Goal: Information Seeking & Learning: Learn about a topic

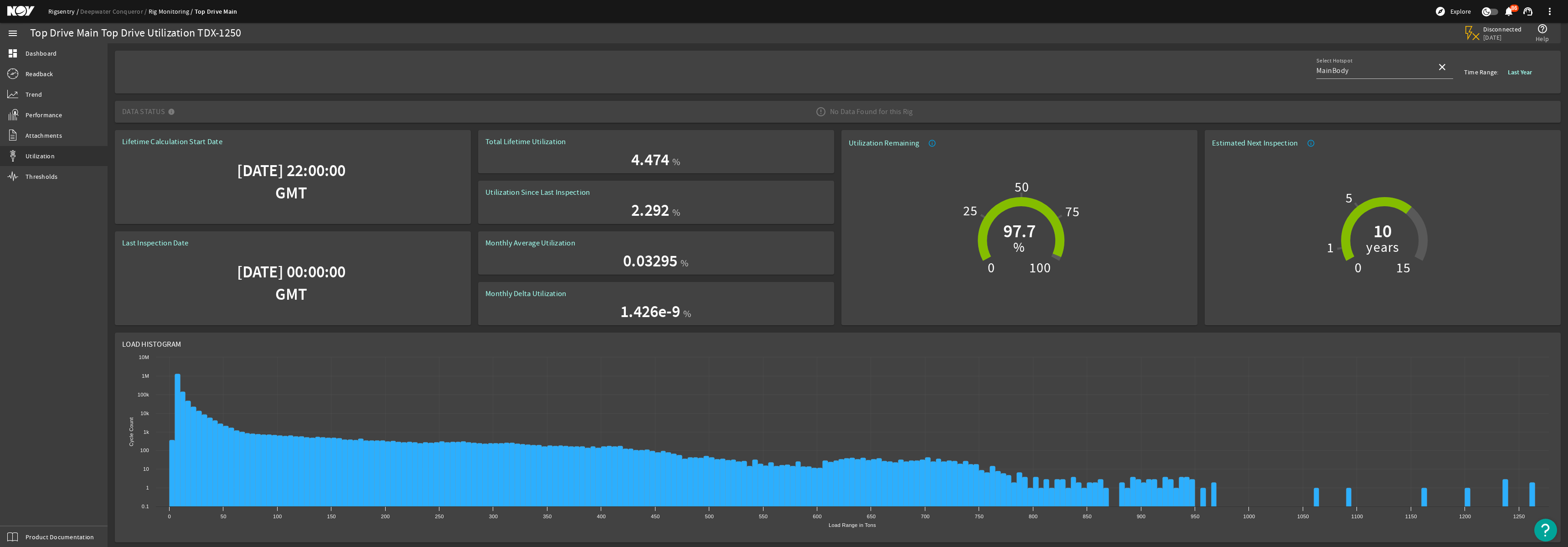
click at [58, 13] on link "Rigsentry" at bounding box center [64, 11] width 32 height 8
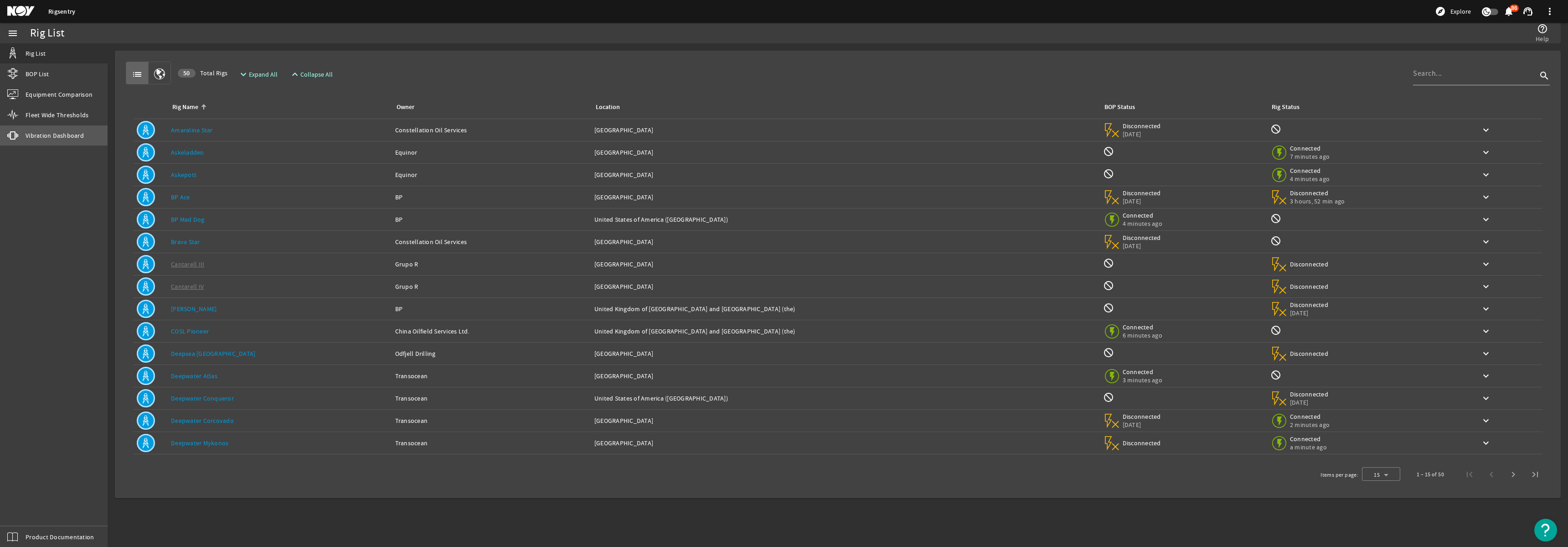
click at [48, 136] on span "Vibration Dashboard" at bounding box center [55, 135] width 58 height 9
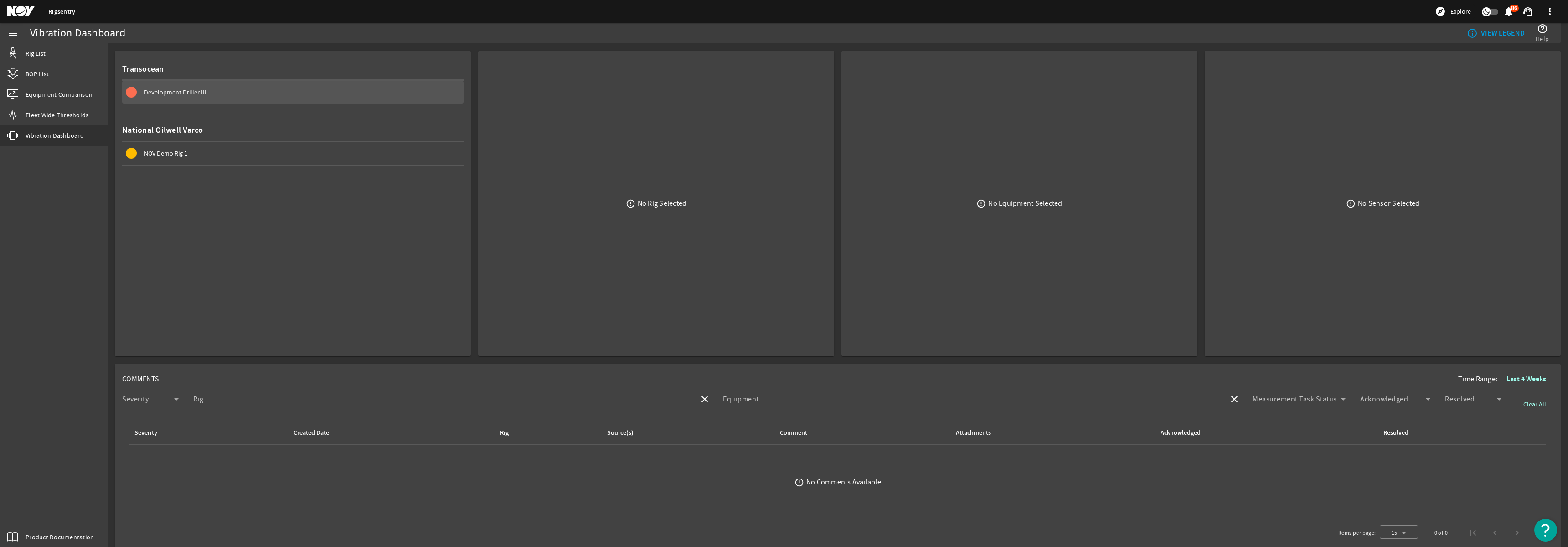
click at [198, 92] on span "Development Driller III" at bounding box center [175, 92] width 63 height 8
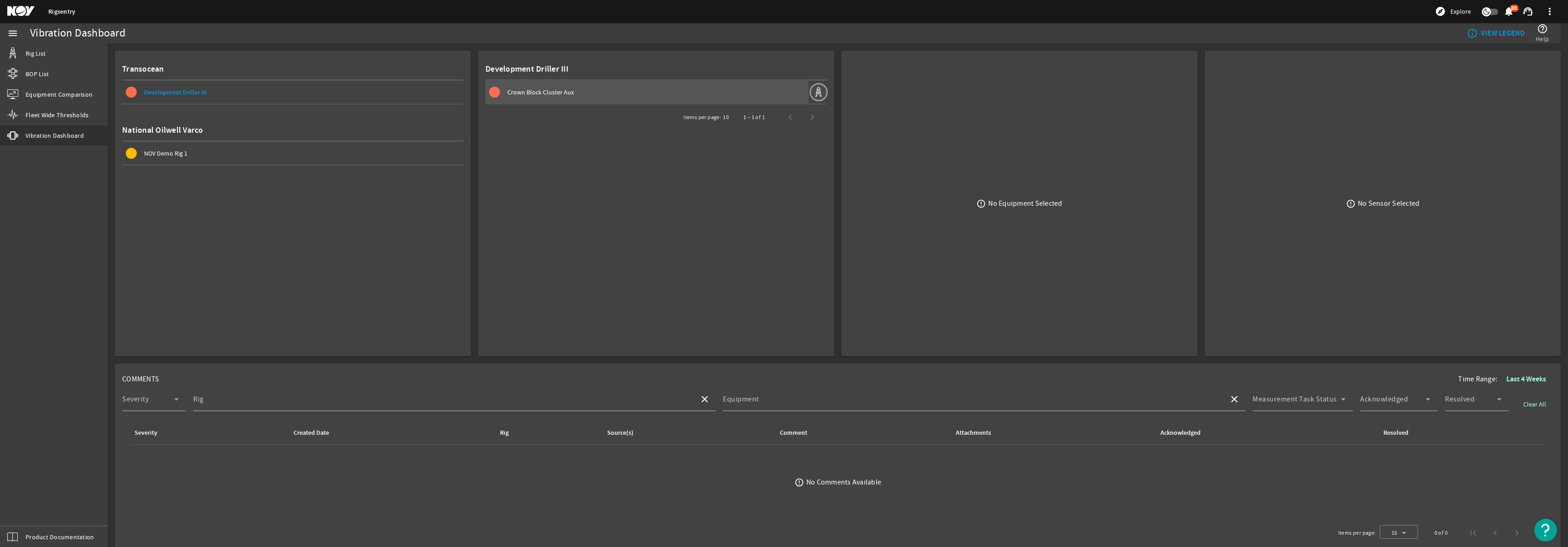
click at [558, 92] on span "Crown Block Cluster Aux" at bounding box center [540, 92] width 66 height 8
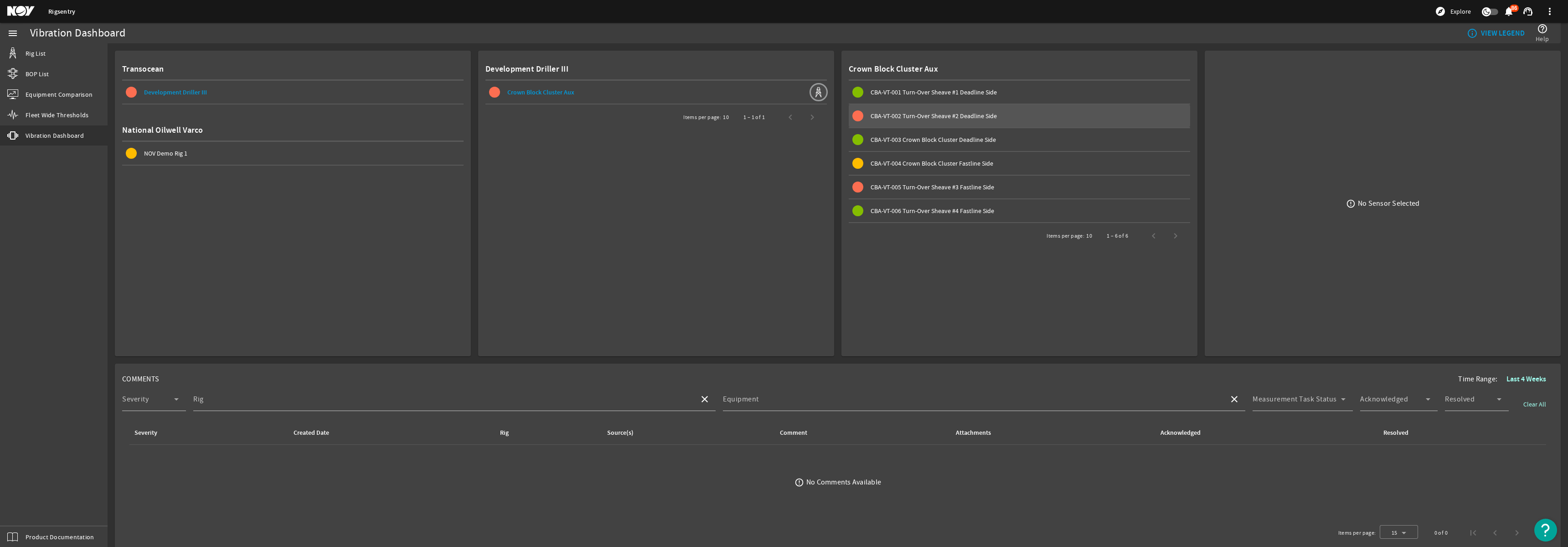
click at [922, 119] on span "CBA-VT-002 Turn-Over Sheave #2 Deadline Side" at bounding box center [933, 115] width 126 height 8
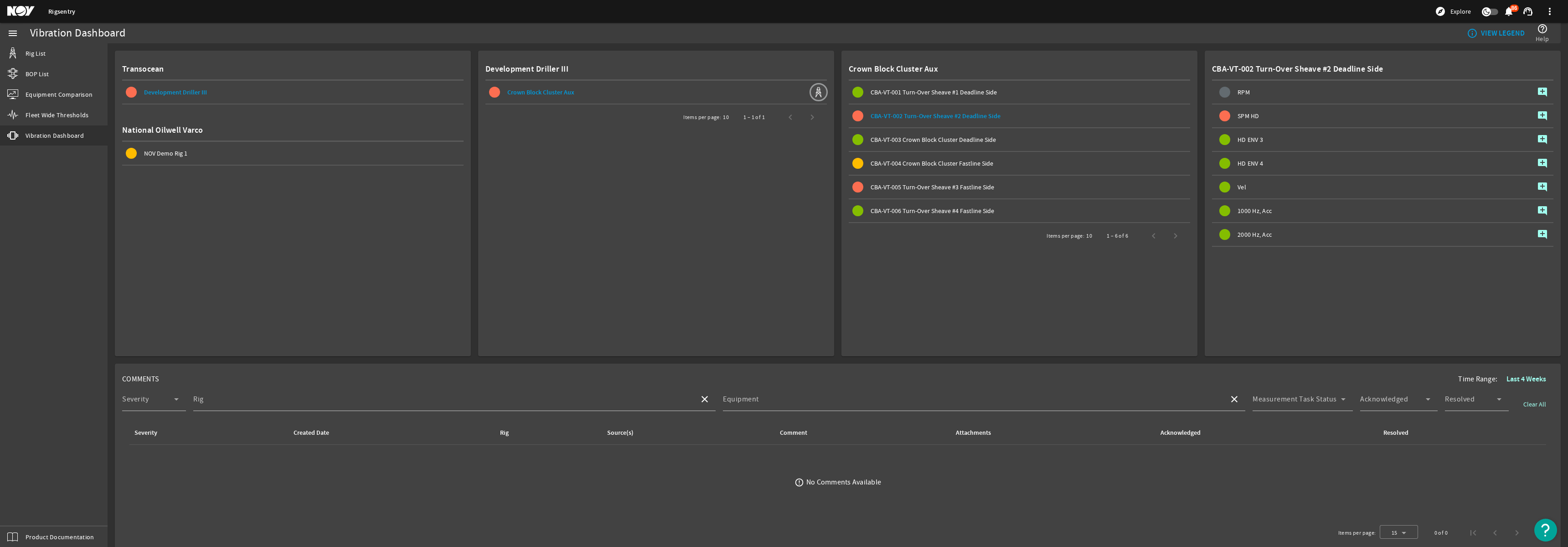
click at [1243, 118] on span "SPM HD" at bounding box center [1248, 116] width 22 height 6
click at [200, 408] on input "Rig" at bounding box center [443, 403] width 499 height 11
click at [941, 192] on span "CBA-VT-005 Turn-Over Sheave #3 Fastline Side" at bounding box center [1021, 187] width 338 height 11
